Goal: Information Seeking & Learning: Learn about a topic

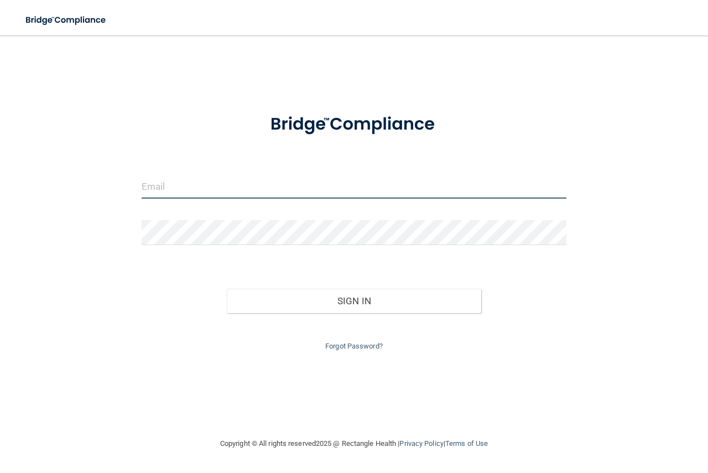
click at [225, 192] on input "email" at bounding box center [354, 186] width 425 height 25
type input "[EMAIL_ADDRESS][DOMAIN_NAME]"
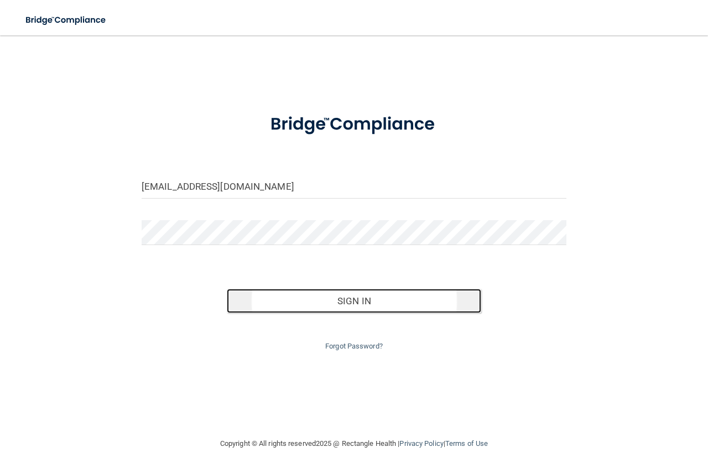
click at [365, 302] on button "Sign In" at bounding box center [354, 301] width 255 height 24
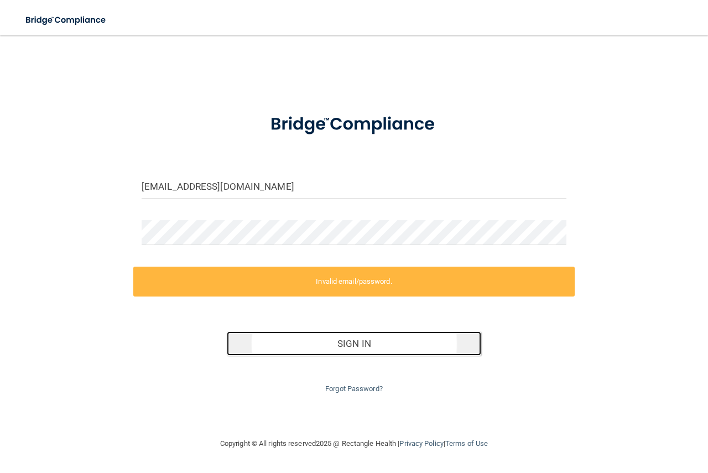
click at [347, 343] on button "Sign In" at bounding box center [354, 343] width 255 height 24
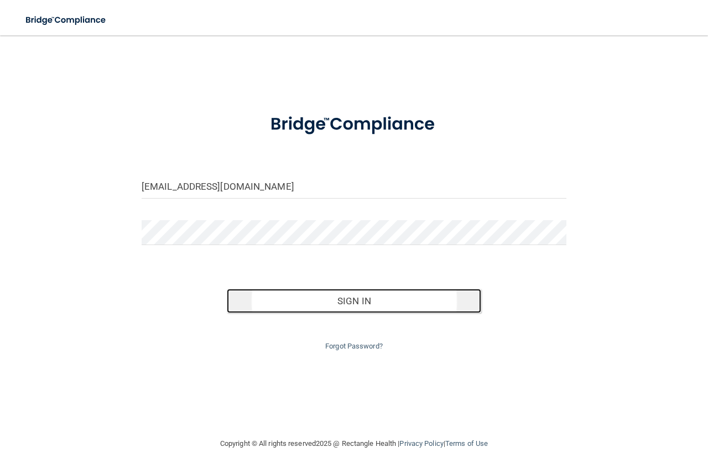
click at [380, 301] on button "Sign In" at bounding box center [354, 301] width 255 height 24
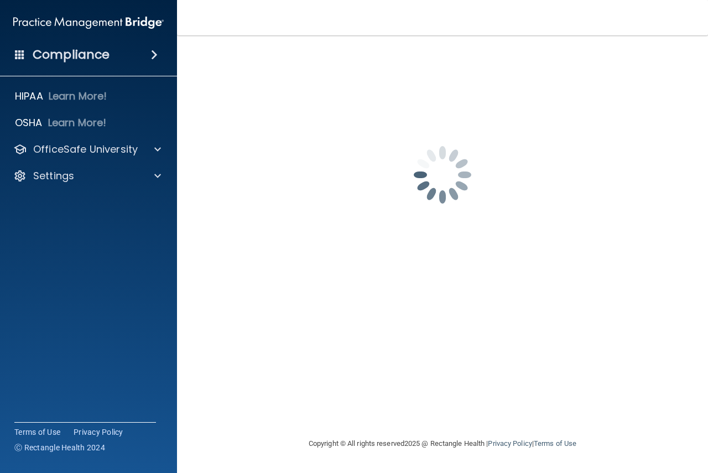
click at [153, 53] on span at bounding box center [154, 54] width 7 height 13
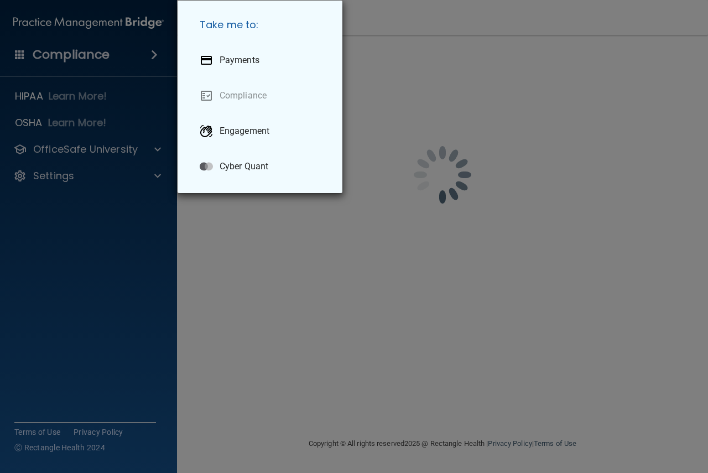
click at [132, 148] on div "Take me to: Payments Compliance Engagement Cyber Quant" at bounding box center [354, 236] width 708 height 473
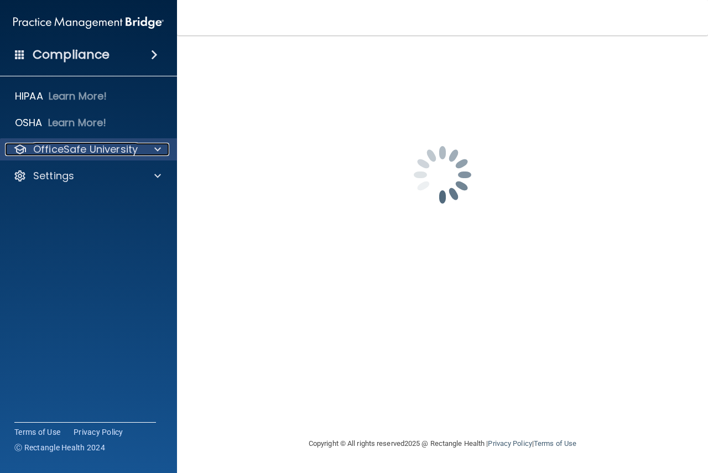
click at [155, 149] on span at bounding box center [157, 149] width 7 height 13
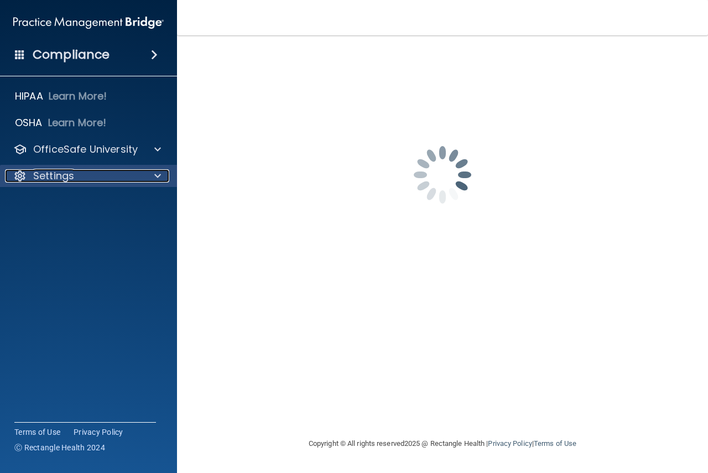
click at [59, 176] on p "Settings" at bounding box center [53, 175] width 41 height 13
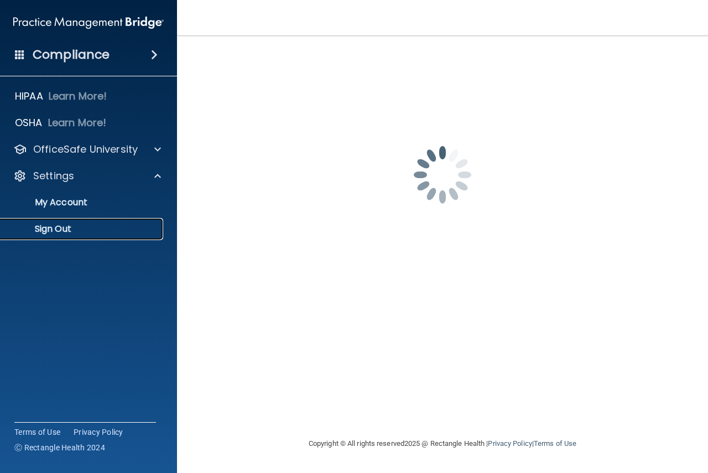
click at [57, 228] on p "Sign Out" at bounding box center [82, 228] width 151 height 11
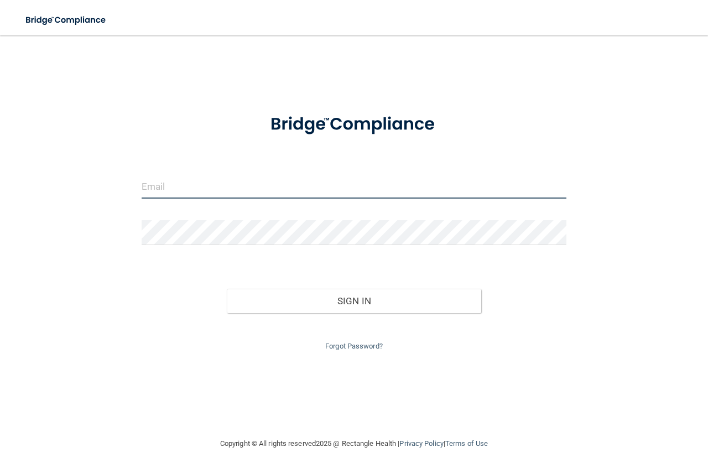
click at [215, 178] on input "email" at bounding box center [354, 186] width 425 height 25
type input "[EMAIL_ADDRESS][DOMAIN_NAME]"
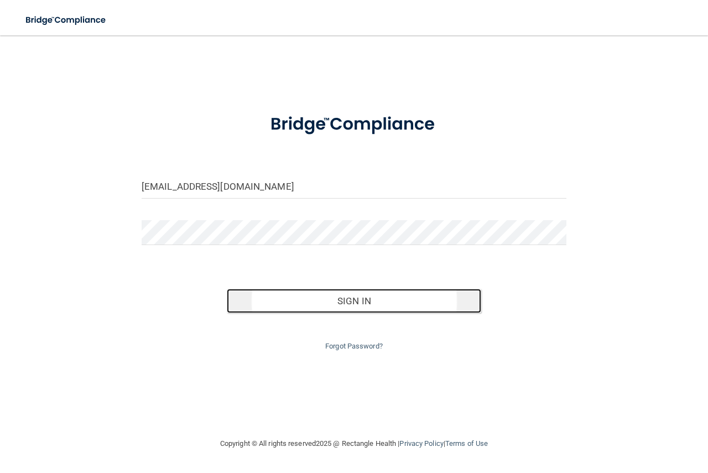
click at [331, 303] on button "Sign In" at bounding box center [354, 301] width 255 height 24
click at [343, 302] on button "Sign In" at bounding box center [354, 301] width 255 height 24
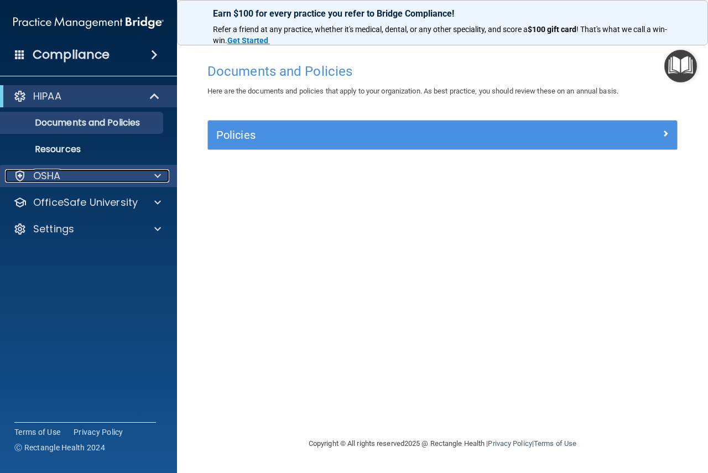
click at [64, 177] on div "OSHA" at bounding box center [73, 175] width 137 height 13
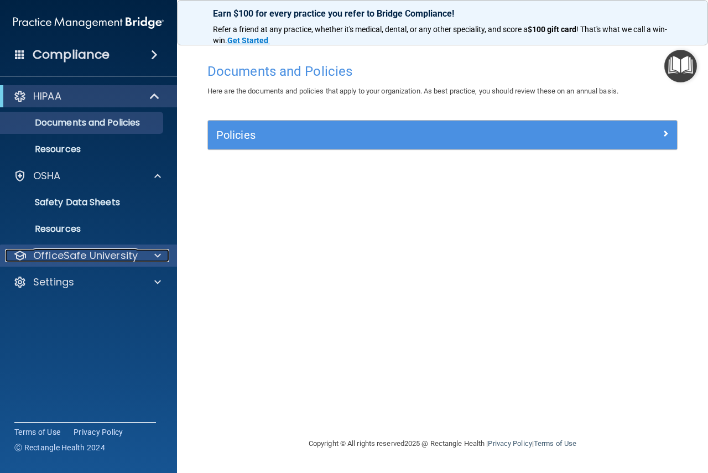
click at [88, 256] on p "OfficeSafe University" at bounding box center [85, 255] width 104 height 13
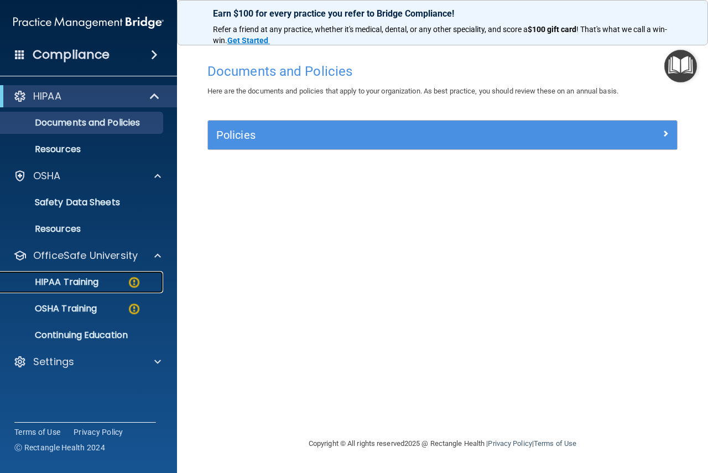
click at [69, 285] on p "HIPAA Training" at bounding box center [52, 281] width 91 height 11
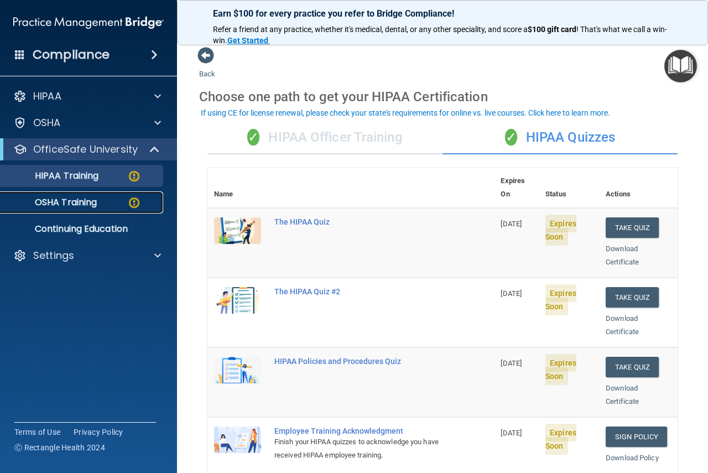
click at [77, 201] on p "OSHA Training" at bounding box center [52, 202] width 90 height 11
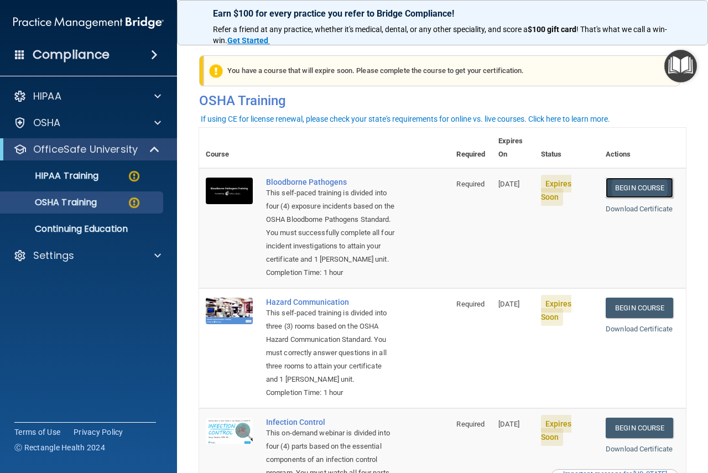
click at [630, 177] on link "Begin Course" at bounding box center [638, 187] width 67 height 20
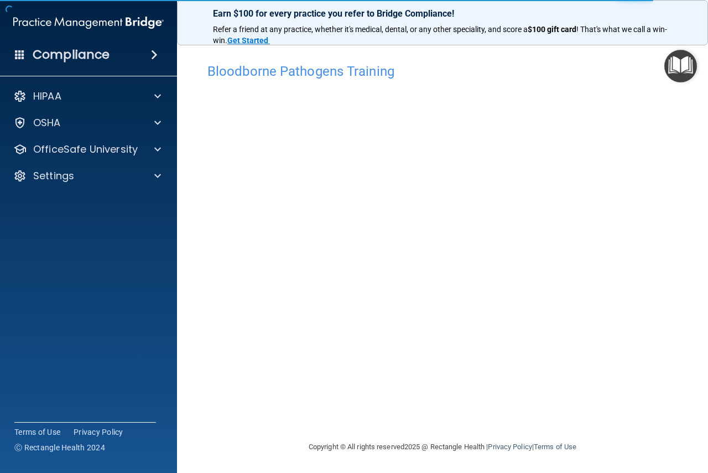
scroll to position [1, 0]
click at [679, 69] on img "Open Resource Center" at bounding box center [680, 66] width 33 height 33
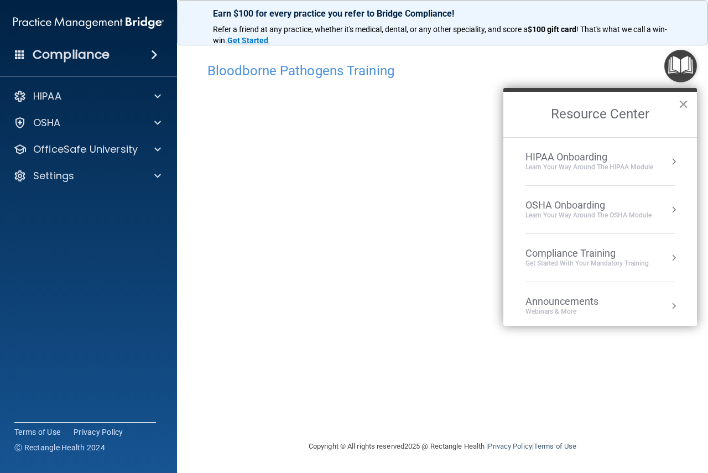
click at [682, 105] on button "×" at bounding box center [683, 104] width 11 height 18
